Goal: Complete application form

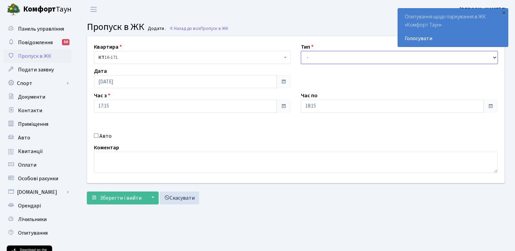
click at [317, 57] on select "- Доставка Таксі Гості Сервіс" at bounding box center [399, 57] width 197 height 13
select select "3"
click at [301, 51] on select "- Доставка Таксі Гості Сервіс" at bounding box center [399, 57] width 197 height 13
click at [97, 134] on input "Авто" at bounding box center [96, 135] width 4 height 4
checkbox input "true"
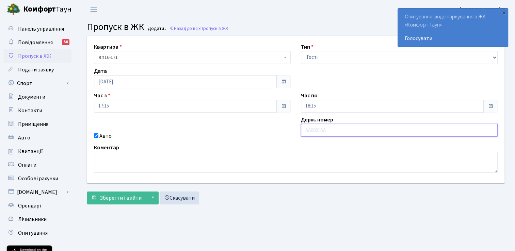
paste input "КА0597ММ"
type input "КА0597ММ"
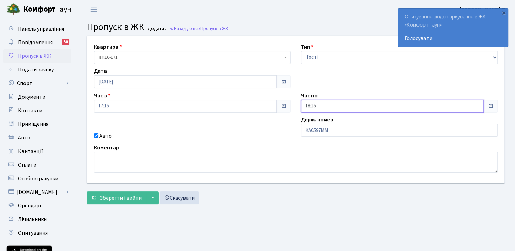
click at [325, 105] on input "18:15" at bounding box center [392, 106] width 183 height 13
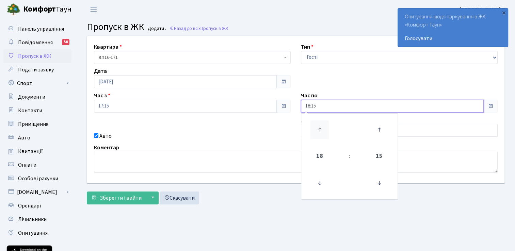
click at [319, 123] on icon at bounding box center [319, 130] width 18 height 18
click at [319, 124] on icon at bounding box center [319, 130] width 18 height 18
click at [318, 124] on icon at bounding box center [319, 130] width 18 height 18
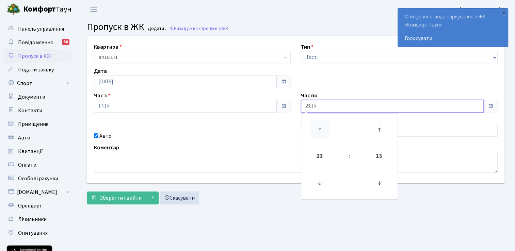
click at [318, 124] on icon at bounding box center [319, 130] width 18 height 18
click at [319, 176] on icon at bounding box center [319, 183] width 18 height 18
click at [375, 132] on icon at bounding box center [379, 130] width 18 height 18
type input "23:45"
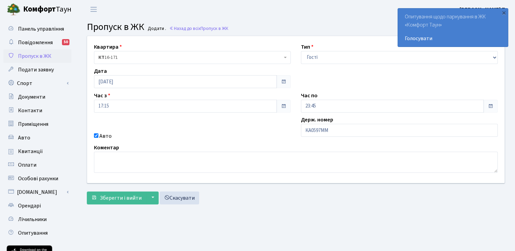
click at [227, 131] on div "Квартира <b>КТ</b>&nbsp;&nbsp;&nbsp;&nbsp;16-171 КТ 16-171 Тип - Доставка Таксі…" at bounding box center [296, 109] width 428 height 147
click at [124, 195] on span "Зберегти і вийти" at bounding box center [121, 197] width 42 height 7
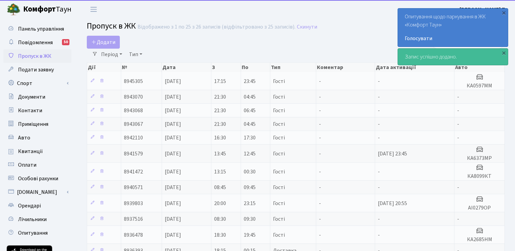
select select "25"
